Goal: Transaction & Acquisition: Book appointment/travel/reservation

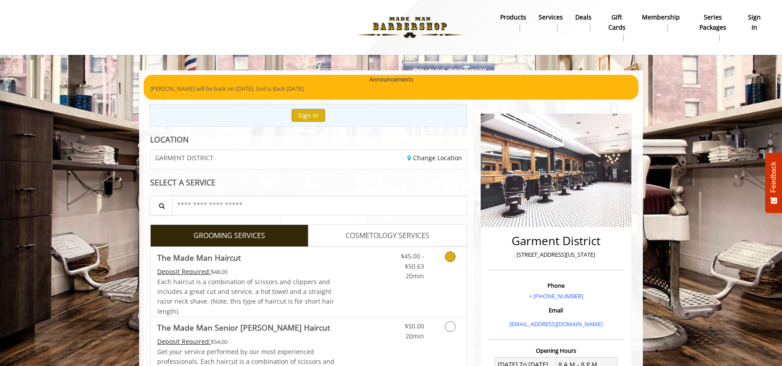
click at [446, 250] on link "Grooming services" at bounding box center [449, 264] width 23 height 34
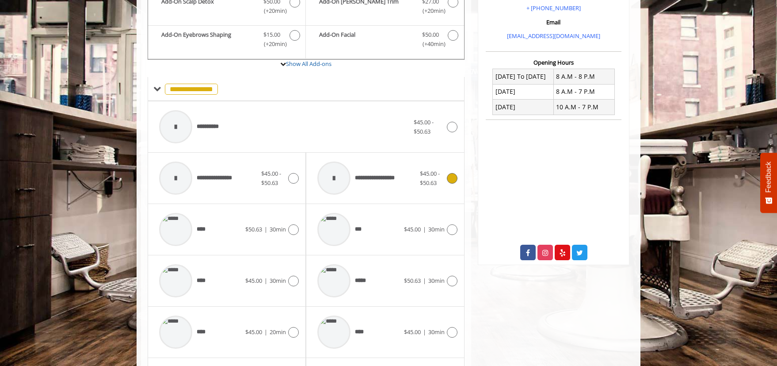
scroll to position [290, 0]
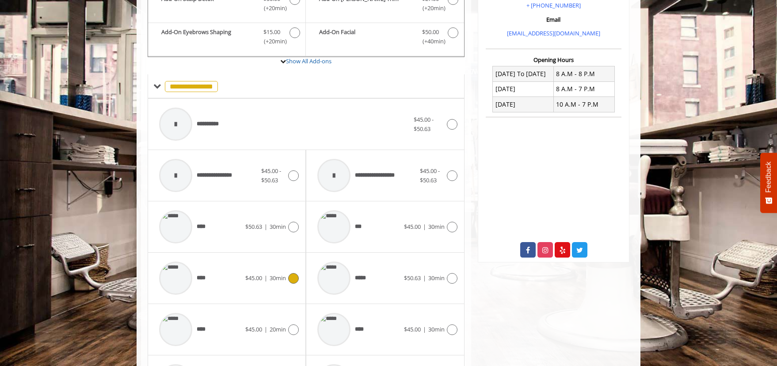
click at [294, 276] on icon at bounding box center [293, 278] width 11 height 11
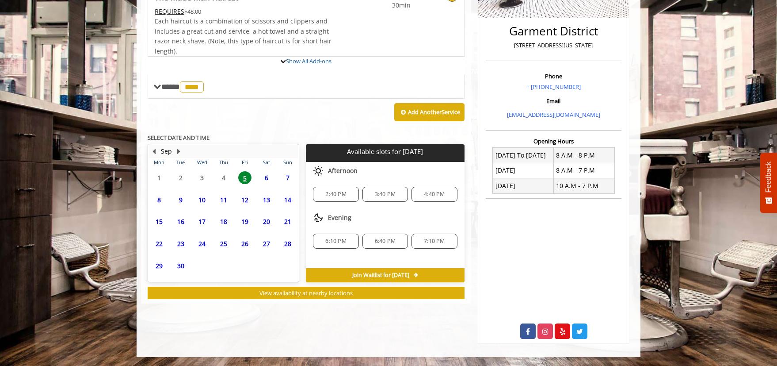
scroll to position [250, 0]
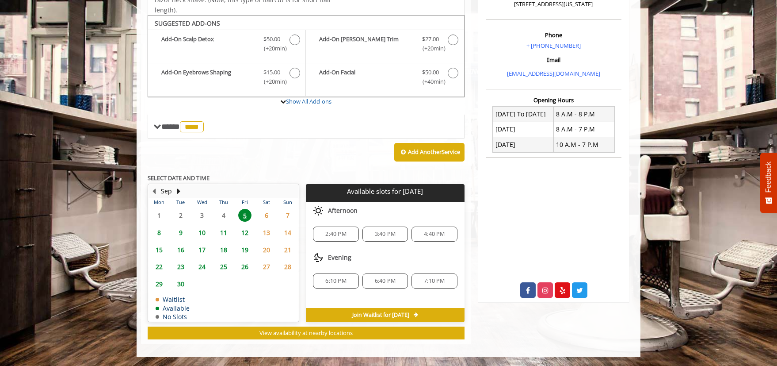
click at [343, 235] on span "2:40 PM" at bounding box center [335, 233] width 21 height 7
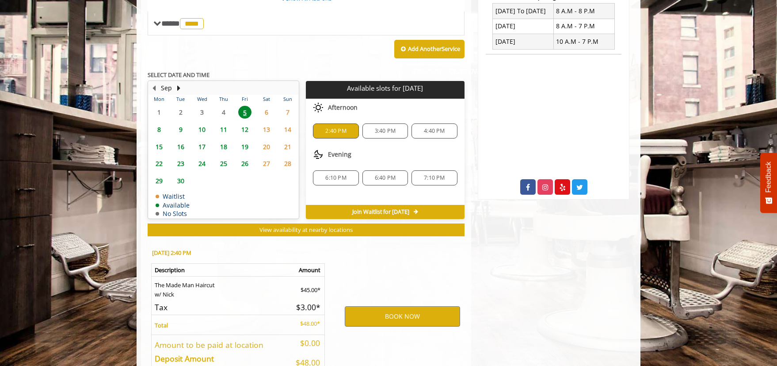
scroll to position [410, 0]
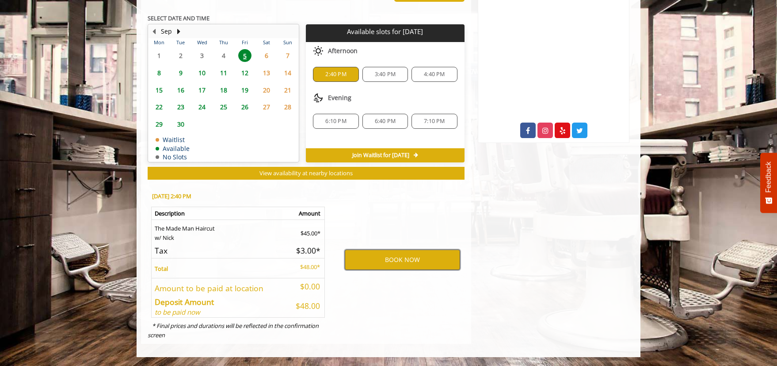
click at [386, 254] on button "BOOK NOW" at bounding box center [402, 259] width 115 height 20
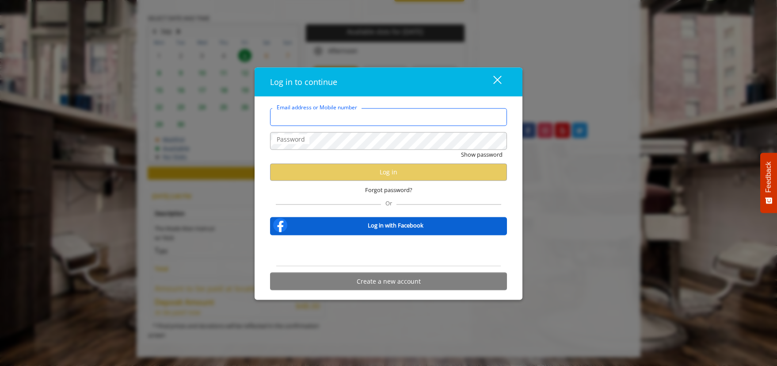
type input "**********"
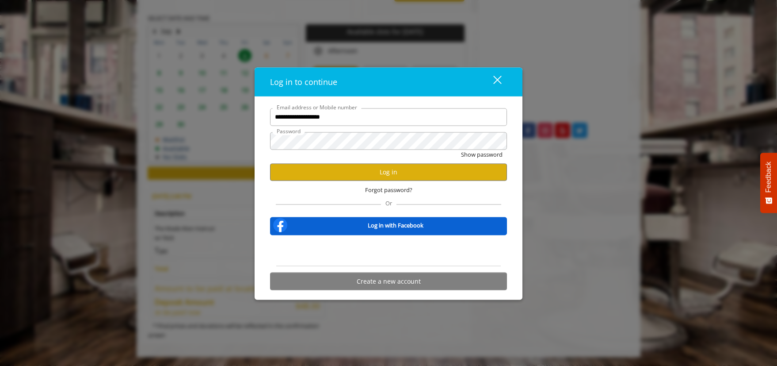
scroll to position [0, 0]
click at [396, 165] on button "Log in" at bounding box center [388, 171] width 237 height 17
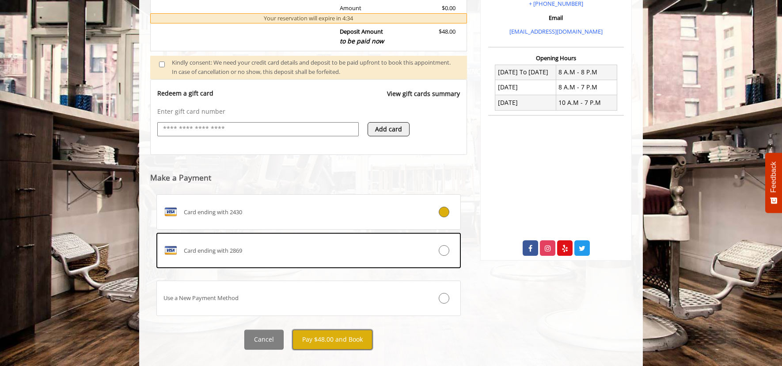
click at [332, 335] on button "Pay $48.00 and Book" at bounding box center [333, 339] width 80 height 20
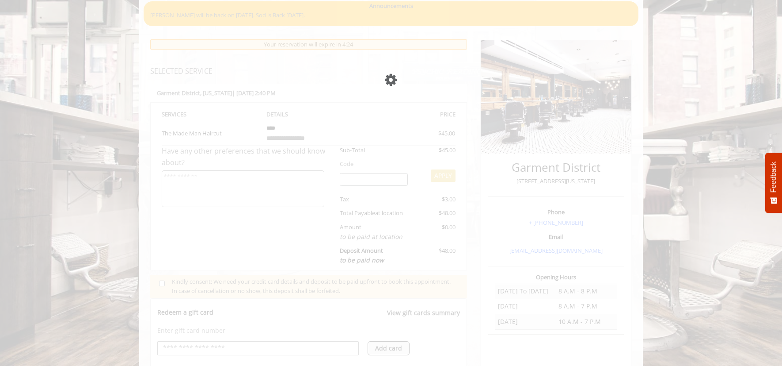
scroll to position [76, 0]
